Goal: Navigation & Orientation: Find specific page/section

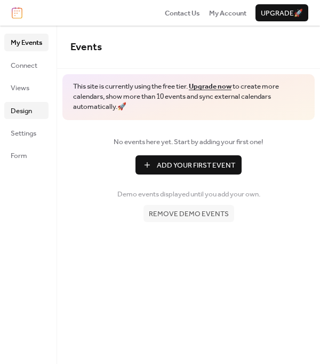
click at [29, 115] on span "Design" at bounding box center [21, 111] width 21 height 11
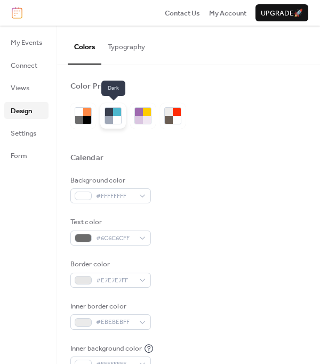
click at [115, 113] on div at bounding box center [117, 112] width 8 height 8
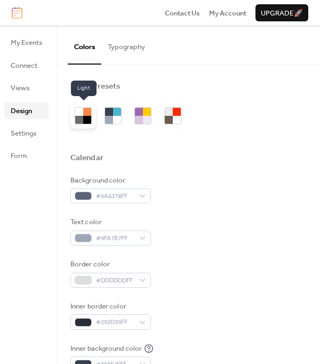
click at [76, 113] on div at bounding box center [79, 112] width 8 height 8
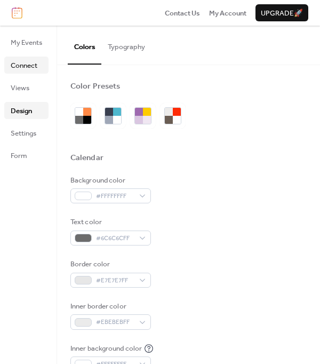
click at [27, 68] on span "Connect" at bounding box center [24, 65] width 27 height 11
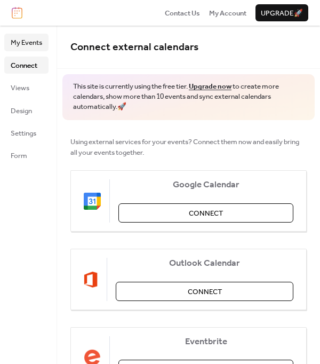
click at [29, 48] on span "My Events" at bounding box center [26, 42] width 31 height 11
